Goal: Transaction & Acquisition: Purchase product/service

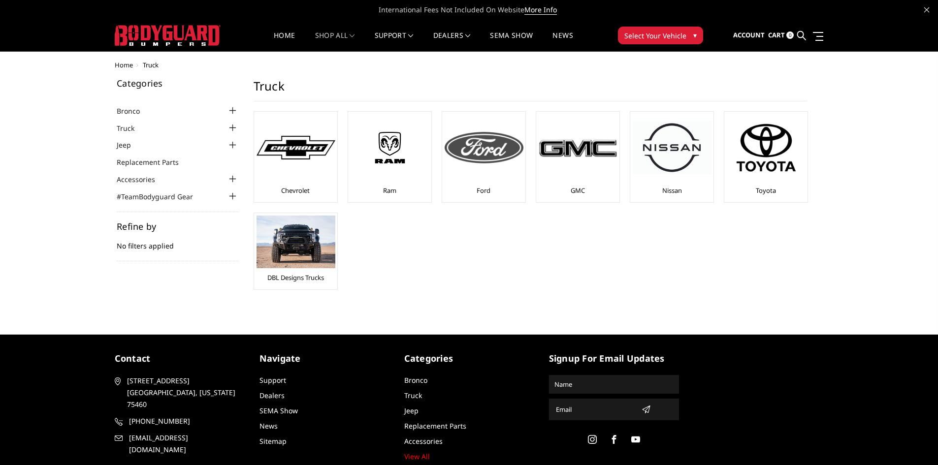
click at [479, 159] on img at bounding box center [484, 148] width 79 height 32
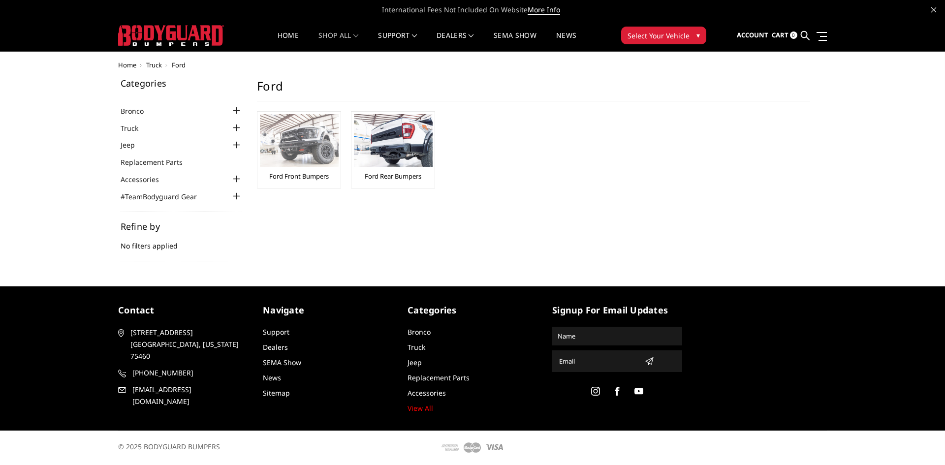
click at [311, 165] on img at bounding box center [299, 140] width 79 height 53
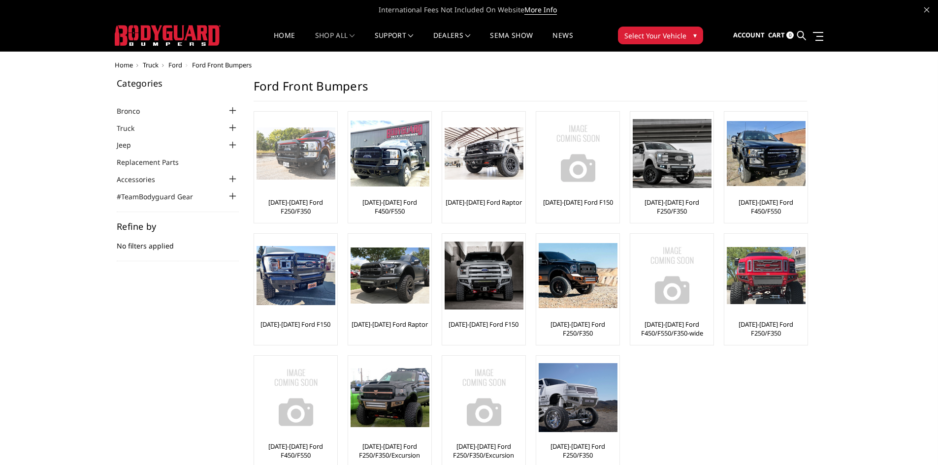
click at [295, 208] on link "[DATE]-[DATE] Ford F250/F350" at bounding box center [295, 207] width 78 height 18
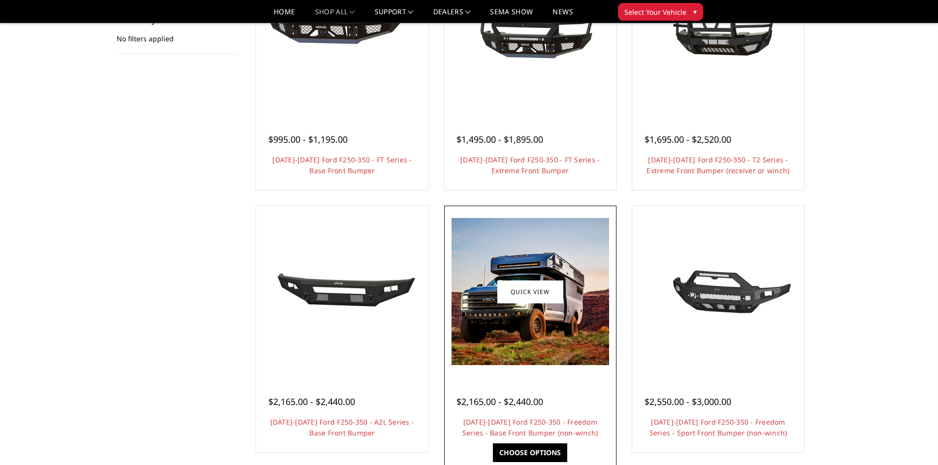
scroll to position [98, 0]
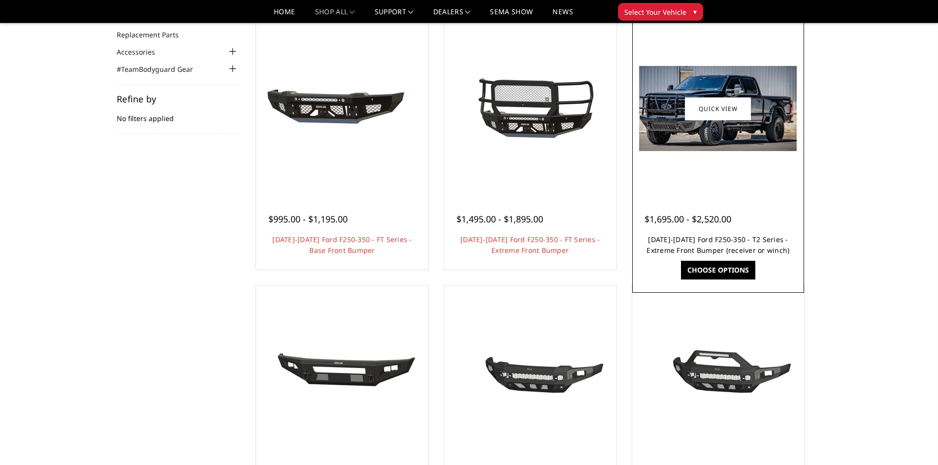
click at [702, 248] on link "[DATE]-[DATE] Ford F250-350 - T2 Series - Extreme Front Bumper (receiver or win…" at bounding box center [717, 245] width 143 height 20
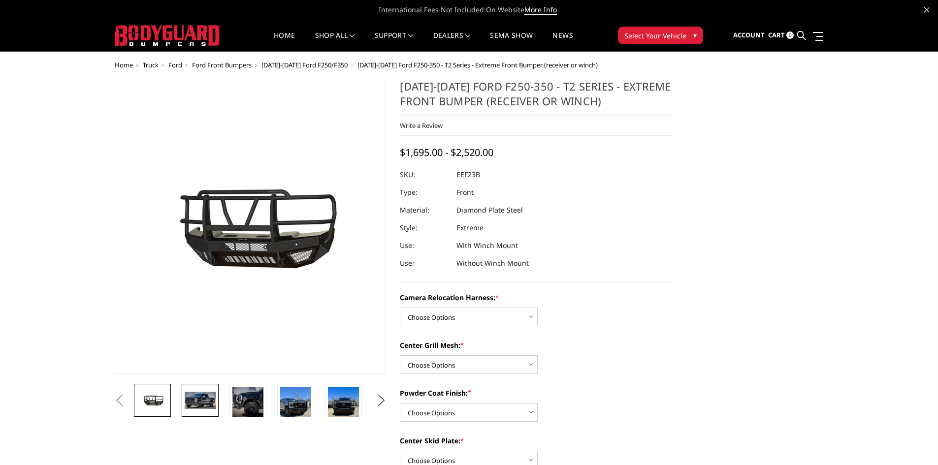
click at [206, 403] on img at bounding box center [200, 400] width 31 height 17
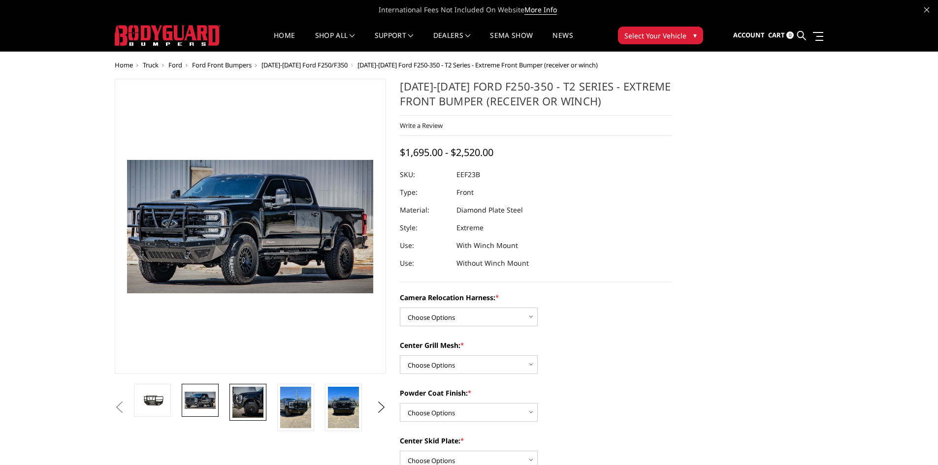
click at [243, 402] on img at bounding box center [247, 402] width 31 height 31
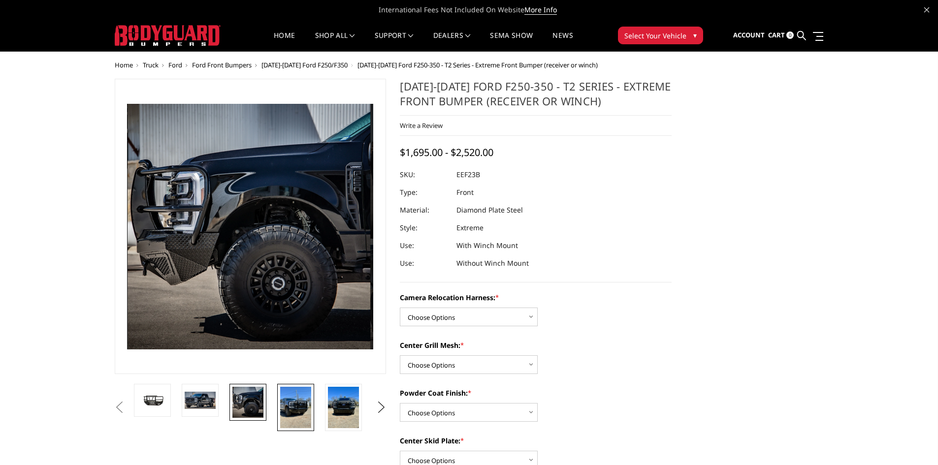
click at [288, 403] on img at bounding box center [295, 407] width 31 height 41
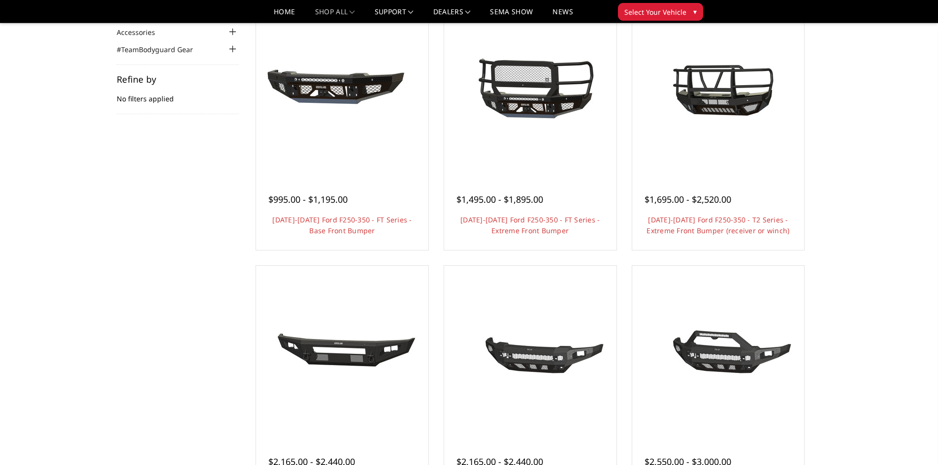
scroll to position [98, 0]
